Goal: Task Accomplishment & Management: Use online tool/utility

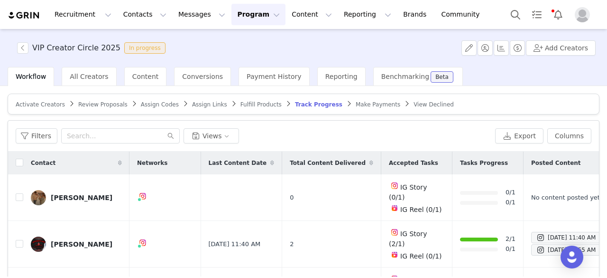
click at [97, 101] on span "Review Proposals" at bounding box center [102, 104] width 49 height 7
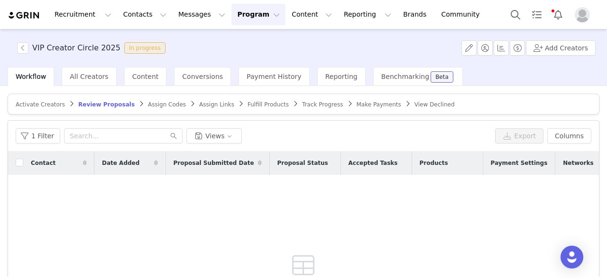
click at [148, 103] on span "Assign Codes" at bounding box center [167, 104] width 38 height 7
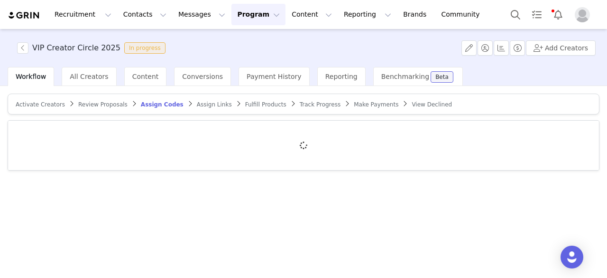
click at [245, 104] on span "Fulfill Products" at bounding box center [265, 104] width 41 height 7
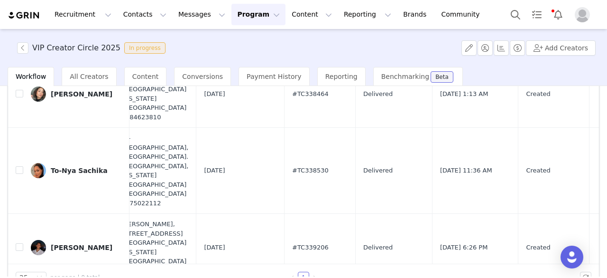
scroll to position [0, 559]
click at [359, 157] on td "Delivered" at bounding box center [393, 171] width 77 height 86
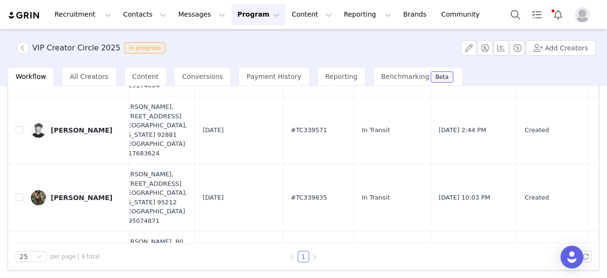
scroll to position [363, 559]
